Goal: Task Accomplishment & Management: Use online tool/utility

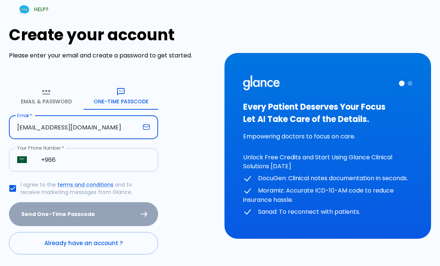
type input "[EMAIL_ADDRESS][DOMAIN_NAME]"
click at [82, 165] on input "+966" at bounding box center [95, 160] width 125 height 24
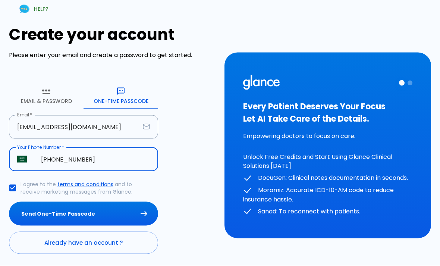
scroll to position [24, 0]
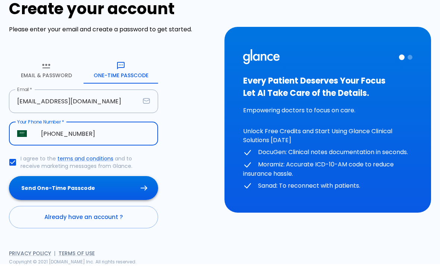
type input "[PHONE_NUMBER]"
click at [124, 191] on button "Send One-Time Passcode" at bounding box center [83, 190] width 149 height 24
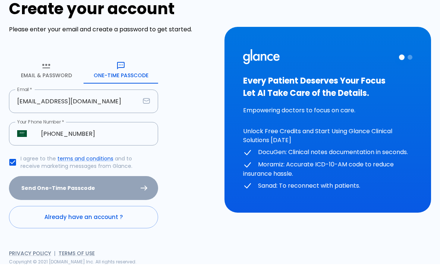
scroll to position [0, 0]
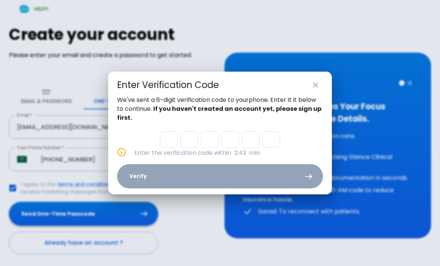
type input "3"
type input "6"
type input "1"
type input "6"
type input "0"
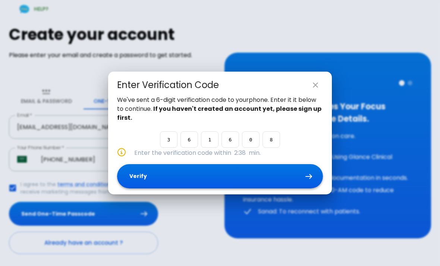
type input "8"
click at [244, 188] on button "Verify" at bounding box center [220, 176] width 206 height 24
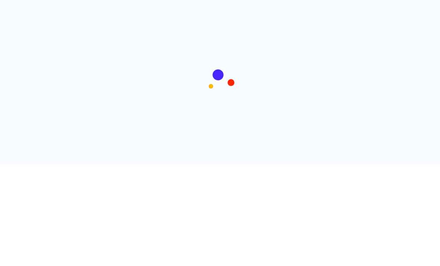
scroll to position [0, 0]
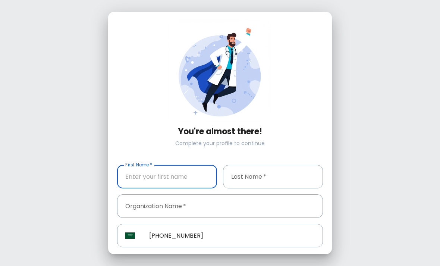
type input "[PHONE_NUMBER]"
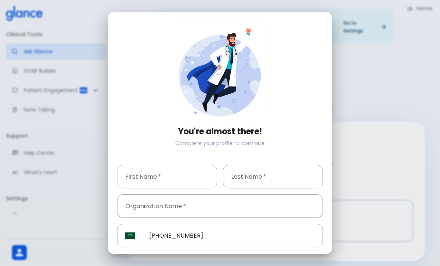
click at [182, 175] on input "First Name   *" at bounding box center [167, 177] width 100 height 24
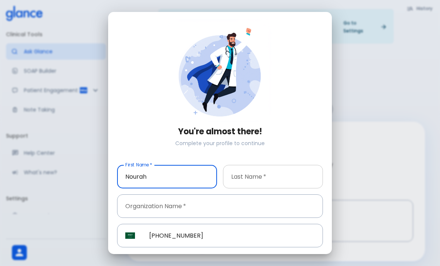
type input "Nourah"
click at [292, 180] on input "Last Name   *" at bounding box center [273, 177] width 100 height 24
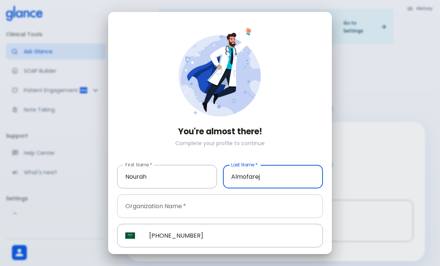
type input "Almofarej"
click at [288, 207] on input "Organization Name   *" at bounding box center [220, 206] width 206 height 24
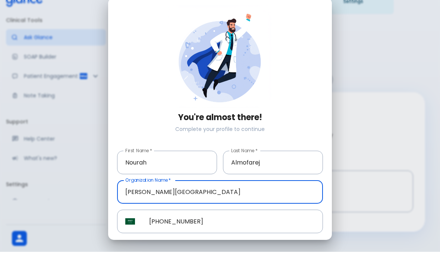
scroll to position [18, 0]
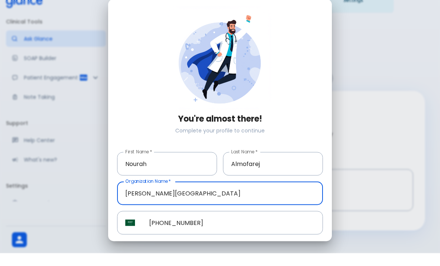
type input "[PERSON_NAME][GEOGRAPHIC_DATA]"
click at [247, 256] on button "Complete Profile" at bounding box center [220, 263] width 82 height 15
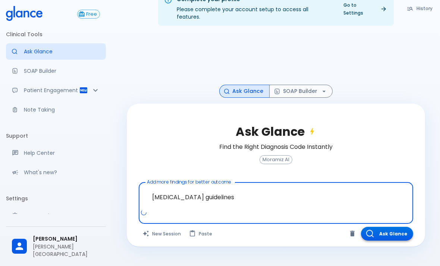
type textarea "[MEDICAL_DATA] guidelines"
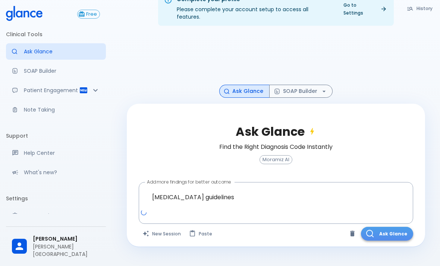
click at [399, 235] on button "Ask Glance" at bounding box center [387, 234] width 52 height 14
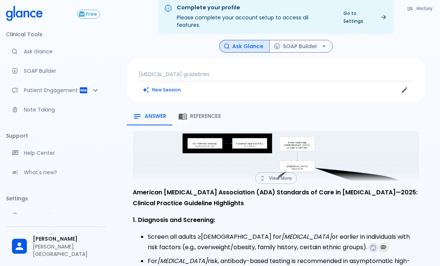
scroll to position [10, 0]
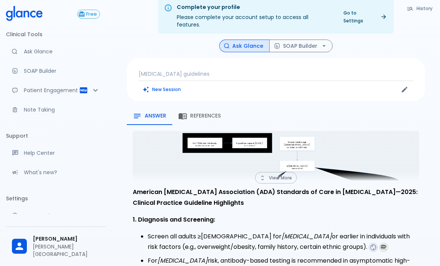
click at [396, 157] on icon "Yes N Yes N Type1Screening For T1DM risk: Antibody testing in high-risk If posi…" at bounding box center [276, 214] width 286 height 166
click at [290, 172] on button "View More" at bounding box center [276, 178] width 42 height 12
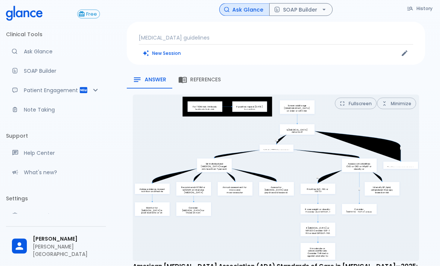
scroll to position [47, 0]
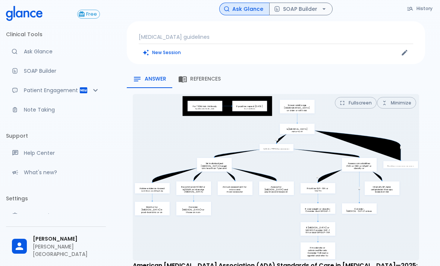
click at [365, 98] on button "Fullscreen" at bounding box center [356, 103] width 42 height 12
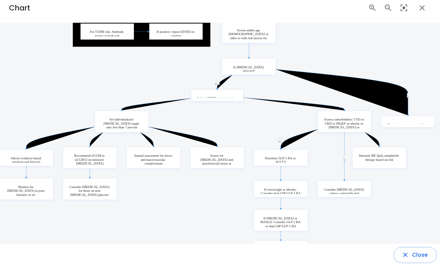
scroll to position [7, 0]
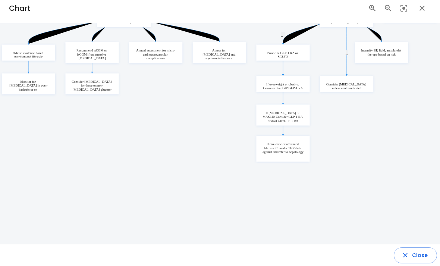
click at [424, 260] on button "Close" at bounding box center [415, 255] width 43 height 16
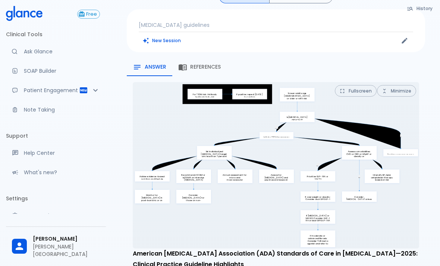
click at [61, 77] on link "SOAP Builder" at bounding box center [56, 71] width 100 height 16
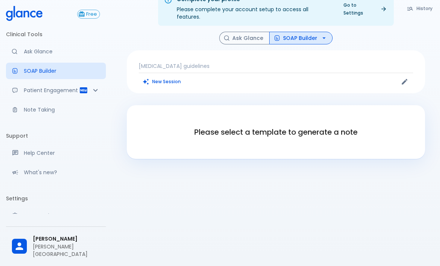
scroll to position [42, 0]
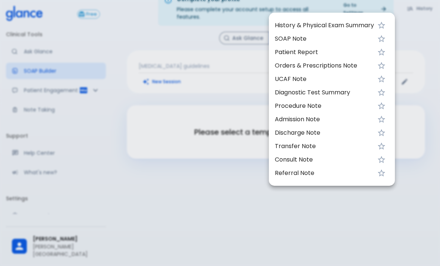
click at [246, 179] on div at bounding box center [220, 133] width 440 height 266
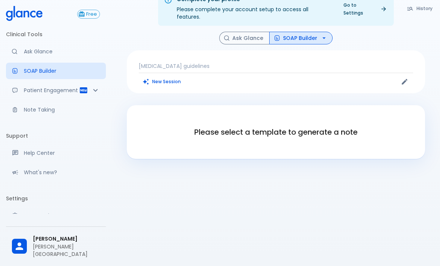
click at [90, 92] on div "Patient Engagement" at bounding box center [56, 90] width 100 height 16
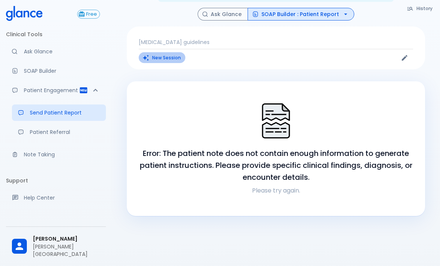
click at [160, 52] on button "New Session" at bounding box center [162, 57] width 47 height 11
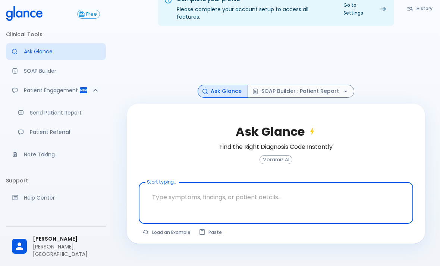
click at [414, 13] on button "History" at bounding box center [420, 8] width 34 height 11
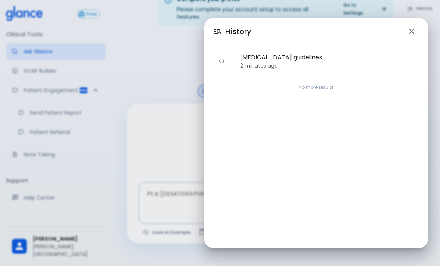
click at [162, 49] on div "History [MEDICAL_DATA] guidelines 2 minutes ago No more results" at bounding box center [220, 133] width 440 height 266
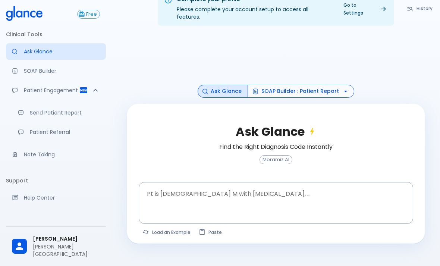
click at [292, 85] on button "SOAP Builder : Patient Report" at bounding box center [301, 91] width 107 height 13
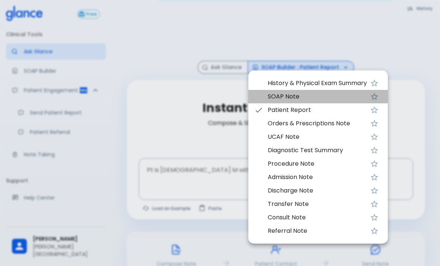
click at [276, 99] on span "SOAP Note" at bounding box center [317, 96] width 99 height 9
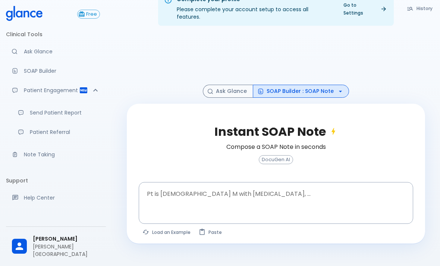
click at [173, 227] on button "Load an Example" at bounding box center [167, 232] width 56 height 11
type textarea "62M, HTN, acute tearing [MEDICAL_DATA] to back, BP 170/95, asymmetric pulses, C…"
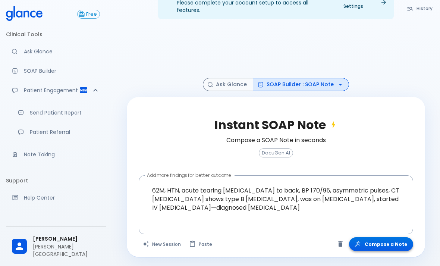
click at [377, 237] on button "Compose a Note" at bounding box center [381, 244] width 64 height 14
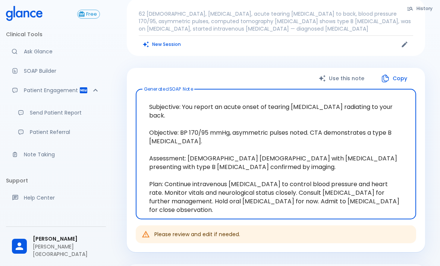
scroll to position [65, 0]
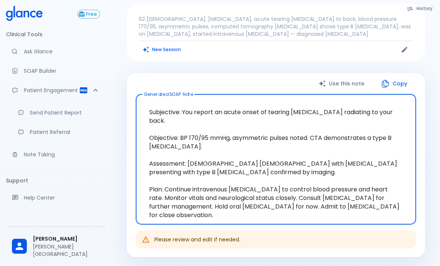
click at [75, 128] on p "Patient Referral" at bounding box center [65, 131] width 70 height 7
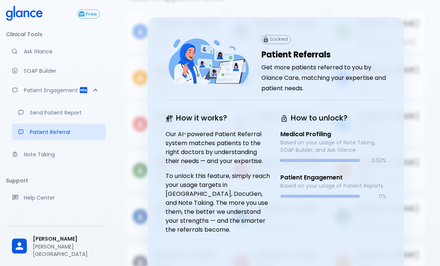
scroll to position [65, 0]
click at [423, 182] on div "[PERSON_NAME] Age: [DEMOGRAPHIC_DATA] [MEDICAL_DATA]" at bounding box center [377, 170] width 95 height 40
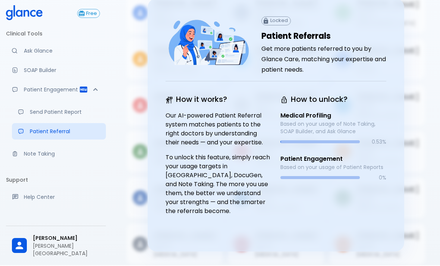
scroll to position [81, 0]
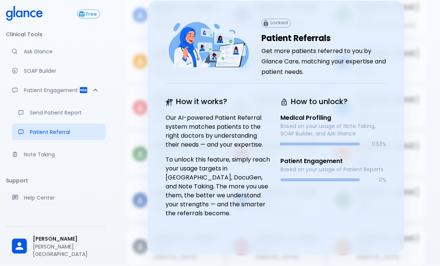
click at [426, 167] on div "Patient Appointments [PERSON_NAME] Age: [DEMOGRAPHIC_DATA] [MEDICAL_DATA] [PERS…" at bounding box center [276, 120] width 316 height 292
click at [426, 166] on div "Patient Appointments [PERSON_NAME] Age: [DEMOGRAPHIC_DATA] [MEDICAL_DATA] [PERS…" at bounding box center [276, 120] width 316 height 292
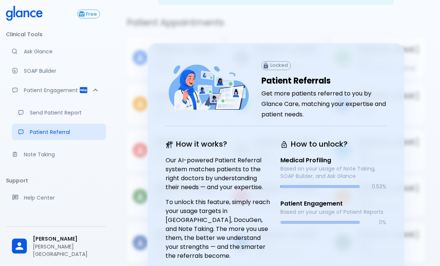
scroll to position [39, 0]
click at [428, 194] on div "Patient Appointments [PERSON_NAME] Age: [DEMOGRAPHIC_DATA] [MEDICAL_DATA] [PERS…" at bounding box center [276, 162] width 316 height 292
click at [422, 179] on div "[PERSON_NAME] Age: [DEMOGRAPHIC_DATA] [MEDICAL_DATA]" at bounding box center [377, 196] width 95 height 40
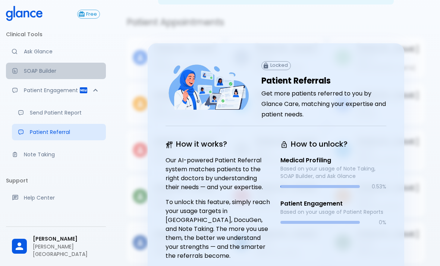
click at [35, 71] on p "SOAP Builder" at bounding box center [62, 70] width 76 height 7
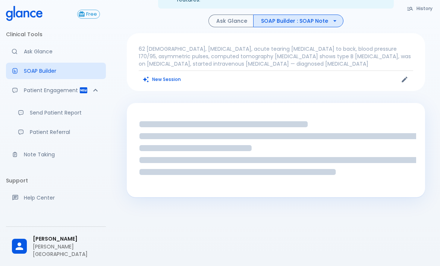
scroll to position [18, 0]
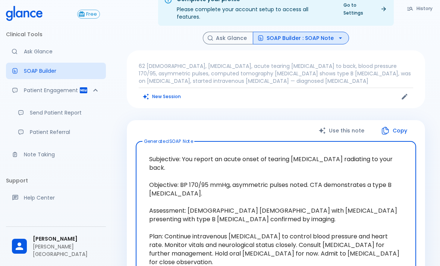
click at [307, 33] on button "SOAP Builder : SOAP Note" at bounding box center [301, 38] width 96 height 13
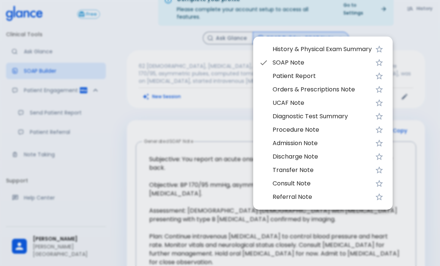
click at [281, 103] on span "UCAF Note" at bounding box center [322, 102] width 99 height 9
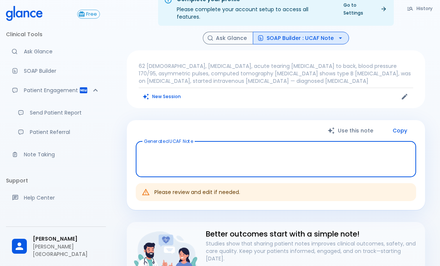
type textarea "Chief Complaint: Acute tearing [MEDICAL_DATA] radiating to the back. History of…"
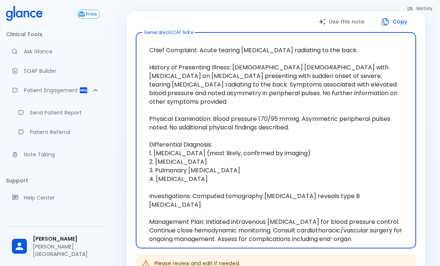
scroll to position [126, 0]
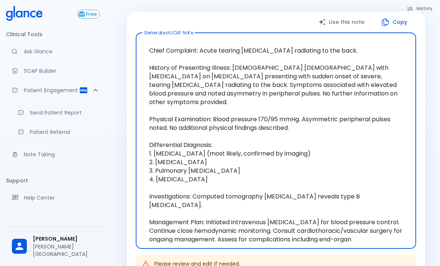
click at [46, 112] on p "Send Patient Report" at bounding box center [65, 112] width 70 height 7
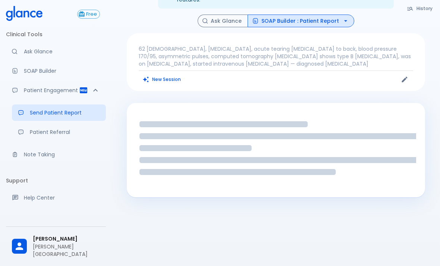
scroll to position [18, 0]
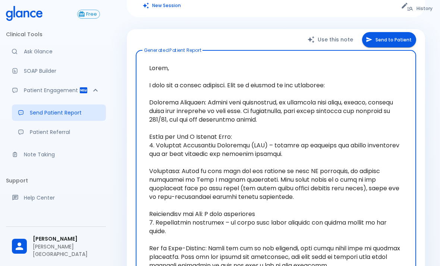
scroll to position [109, 0]
click at [377, 32] on button "Send to Patient" at bounding box center [389, 39] width 54 height 15
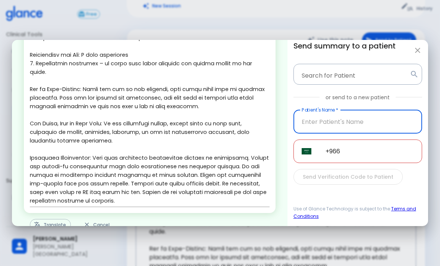
scroll to position [162, 0]
click at [50, 219] on button "Translate" at bounding box center [50, 225] width 41 height 12
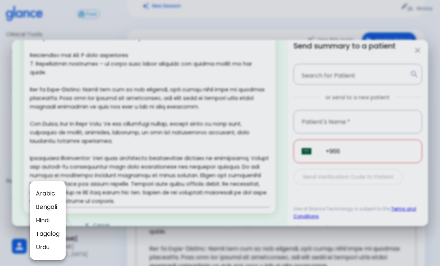
click at [40, 192] on span "Arabic" at bounding box center [48, 193] width 24 height 9
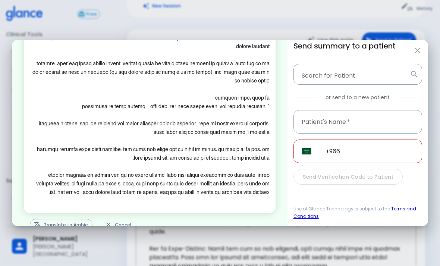
scroll to position [101, 0]
click at [422, 43] on button "button" at bounding box center [417, 50] width 15 height 15
type textarea "Lorem, I dolo sit a consec adipisci. Elit se d eiusmod te inc utlaboree: Dolore…"
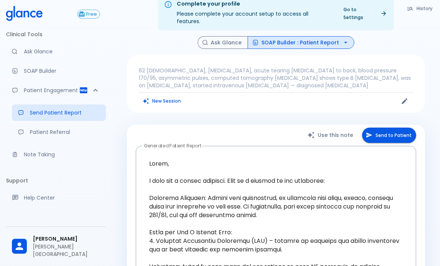
scroll to position [12, 0]
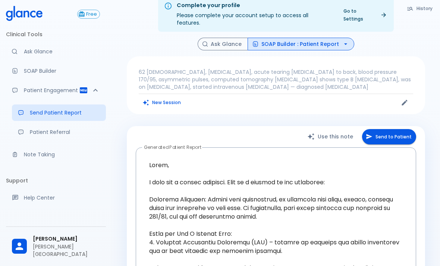
click at [82, 85] on div "Patient Engagement" at bounding box center [56, 90] width 100 height 16
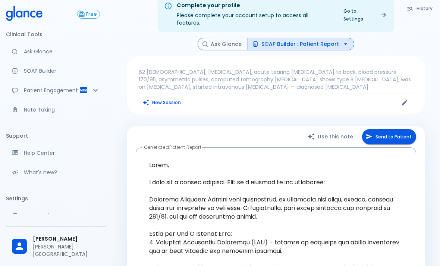
click at [94, 93] on icon "Patient Reports & Referrals" at bounding box center [95, 90] width 9 height 9
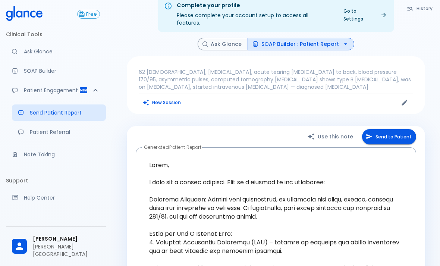
click at [78, 116] on p "Send Patient Report" at bounding box center [65, 112] width 70 height 7
